Goal: Obtain resource: Obtain resource

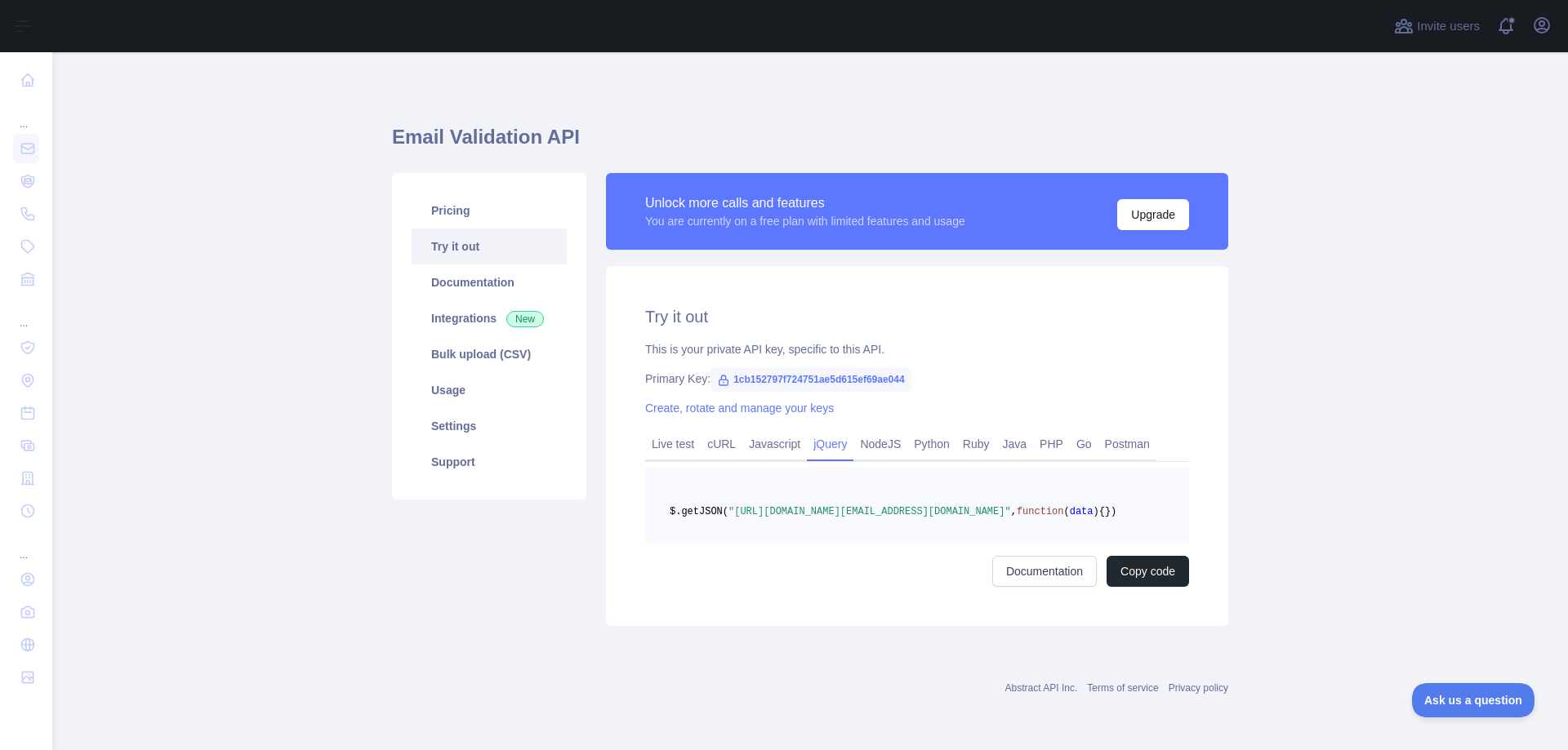
click at [1337, 417] on main "Email Validation API Pricing Try it out Documentation Integrations New Bulk upl…" at bounding box center [810, 401] width 1516 height 698
drag, startPoint x: 724, startPoint y: 381, endPoint x: 903, endPoint y: 382, distance: 179.0
click at [903, 382] on span "1cb152797f724751ae5d615ef69ae044" at bounding box center [811, 379] width 201 height 24
copy span "1cb152797f724751ae5d615ef69ae044"
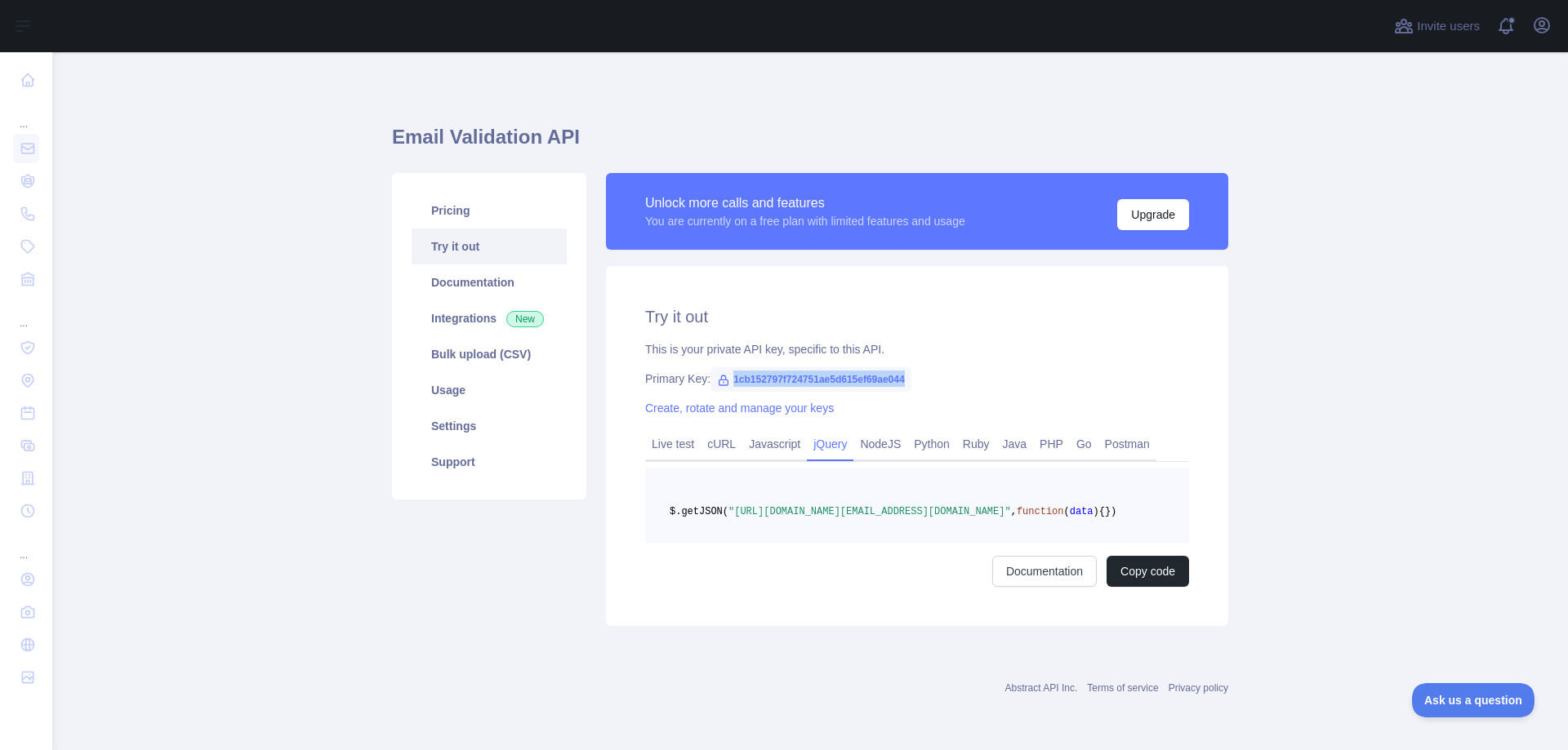
scroll to position [23, 0]
drag, startPoint x: 1035, startPoint y: 491, endPoint x: 950, endPoint y: 481, distance: 85.6
click at [950, 481] on pre "$.getJSON( "https://emailvalidation.abstractapi.com/v1/?api_key=1cb152797f72475…" at bounding box center [917, 505] width 544 height 75
click at [728, 506] on span ""https://emailvalidation.abstractapi.com/v1/?api_key=1cb152797f724751ae5d615ef6…" at bounding box center [869, 512] width 282 height 12
drag, startPoint x: 707, startPoint y: 503, endPoint x: 799, endPoint y: 486, distance: 93.6
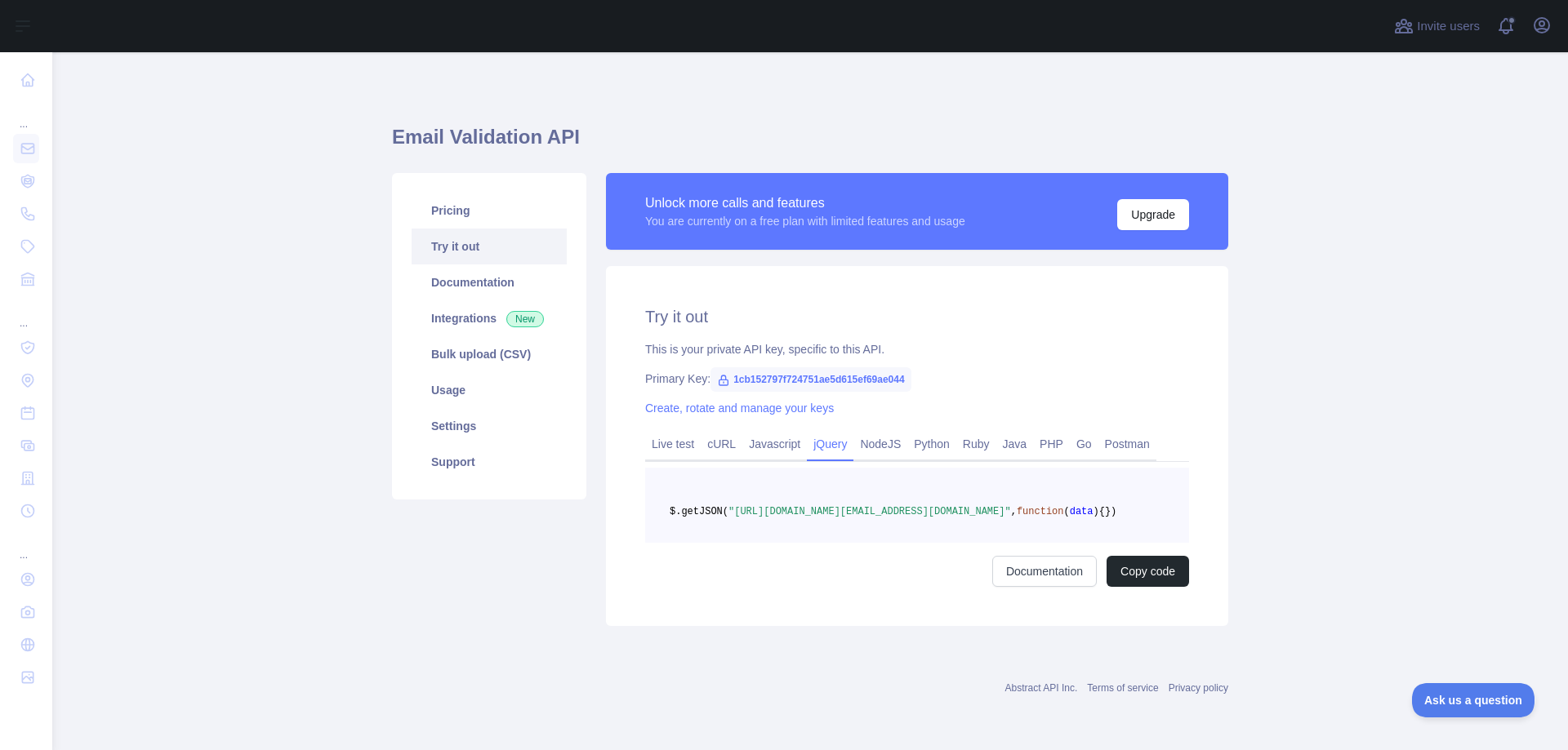
click at [799, 506] on span ""https://emailvalidation.abstractapi.com/v1/?api_key=1cb152797f724751ae5d615ef6…" at bounding box center [869, 512] width 282 height 12
copy span "https://emailvalidation.abstractapi.com/v1/?api_key="
click at [770, 579] on div "Documentation Copy code" at bounding box center [917, 571] width 544 height 31
click at [1029, 581] on link "Documentation" at bounding box center [1045, 571] width 105 height 31
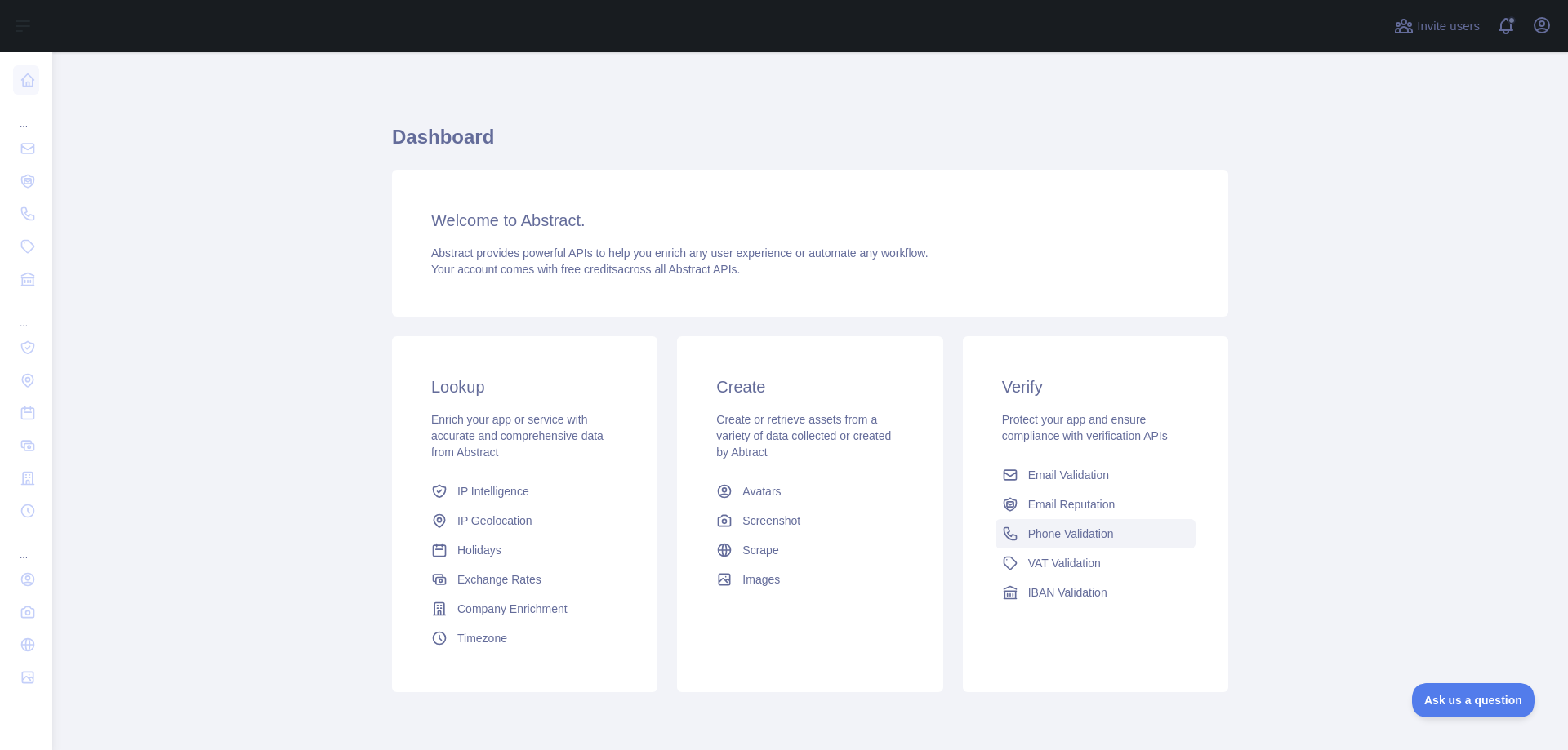
click at [1044, 526] on span "Phone Validation" at bounding box center [1071, 534] width 86 height 16
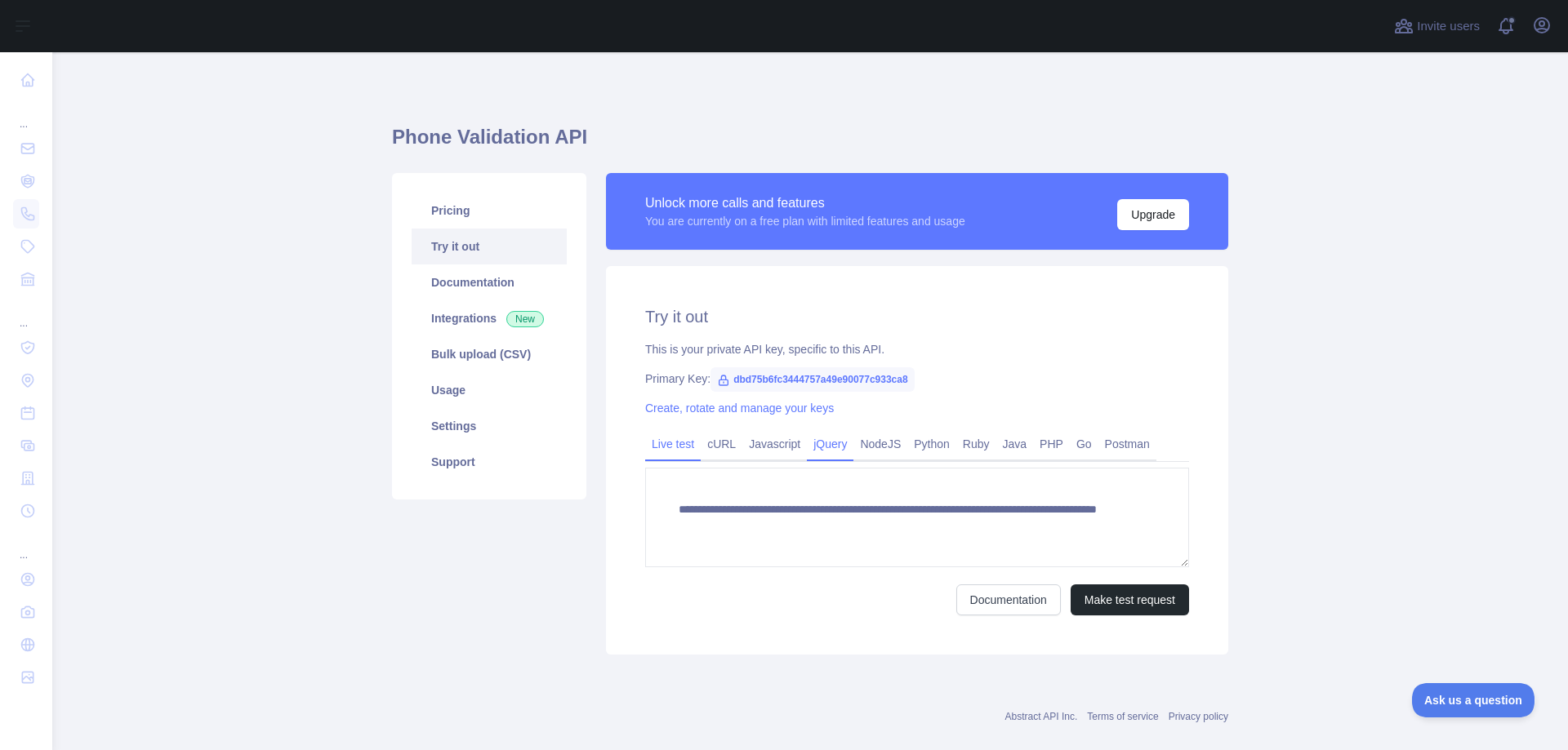
click at [830, 443] on link "jQuery" at bounding box center [830, 443] width 46 height 26
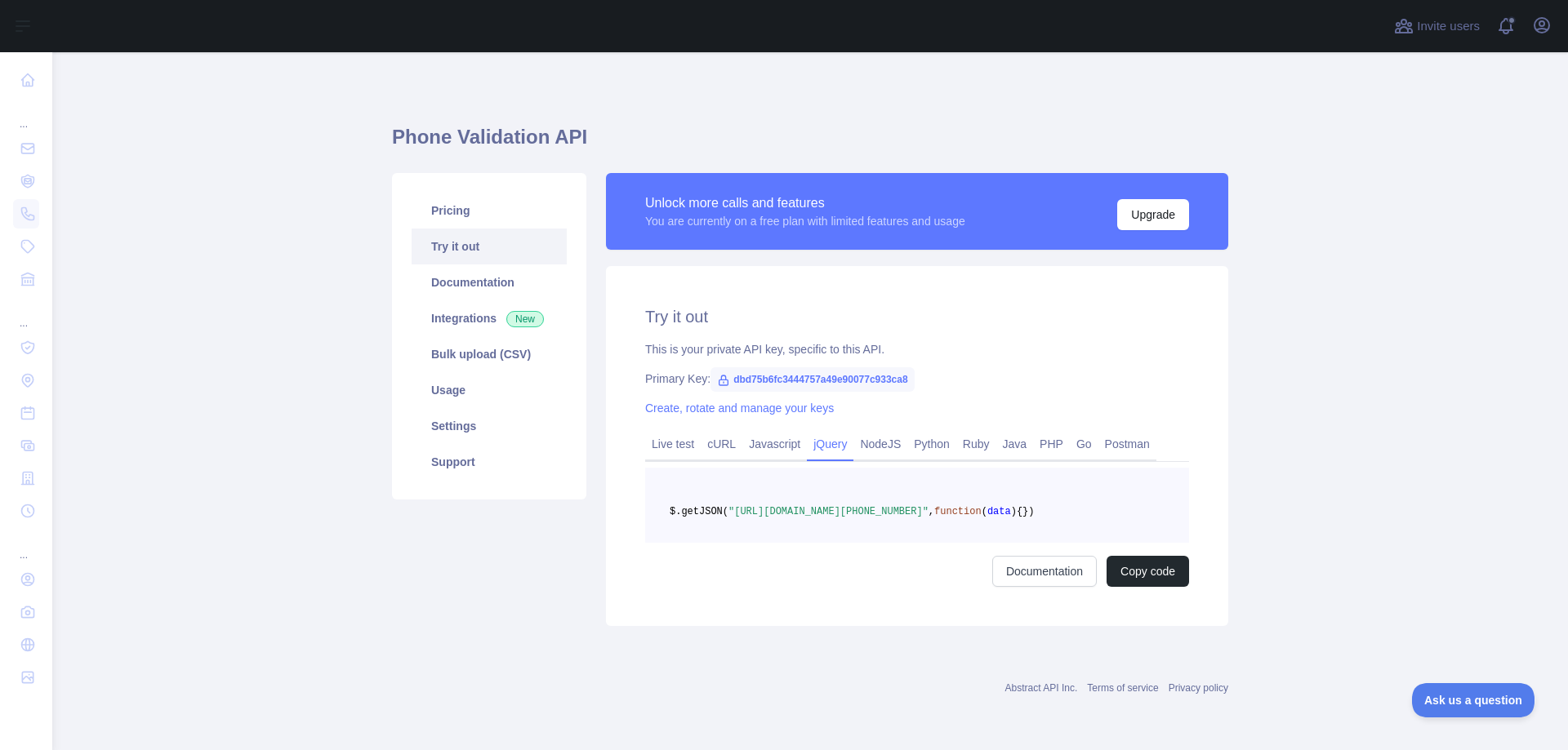
click at [795, 512] on span ""[URL][DOMAIN_NAME][PHONE_NUMBER]"" at bounding box center [828, 512] width 200 height 12
drag, startPoint x: 799, startPoint y: 514, endPoint x: 981, endPoint y: 519, distance: 182.1
click at [981, 518] on span "$.getJSON( "[URL][DOMAIN_NAME][PHONE_NUMBER]" , function ( data ) {" at bounding box center [847, 512] width 353 height 12
copy span "[URL][DOMAIN_NAME][PHONE_NUMBER]""
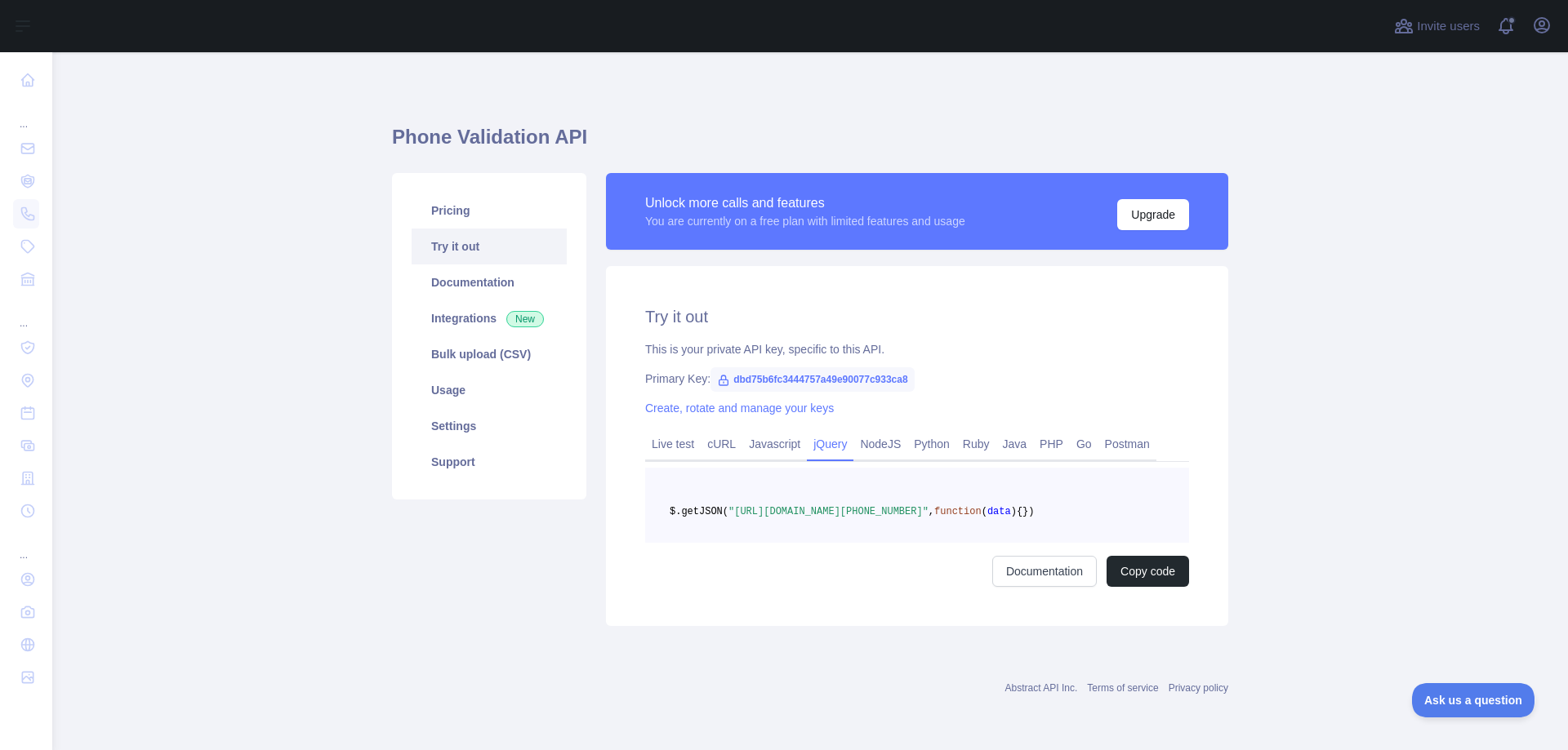
click at [796, 576] on div "$.getJSON( "[URL][DOMAIN_NAME][PHONE_NUMBER]" , function ( data ) { }) Document…" at bounding box center [917, 527] width 544 height 119
